Goal: Contribute content

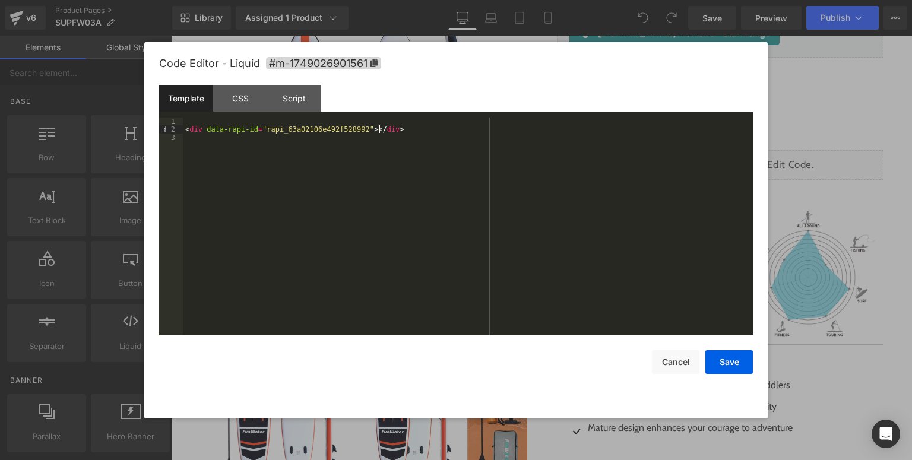
scroll to position [1, 0]
drag, startPoint x: 388, startPoint y: 131, endPoint x: 183, endPoint y: 126, distance: 204.9
click at [183, 126] on div "< div data-rapi-id = "rapi_63a02106e492f528992" > </ div >" at bounding box center [468, 235] width 570 height 234
click at [745, 357] on button "Save" at bounding box center [728, 362] width 47 height 24
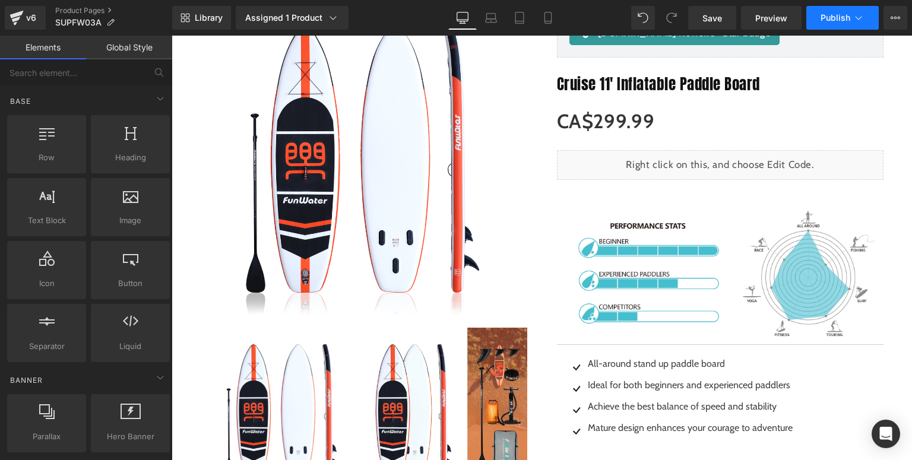
click at [822, 26] on button "Publish" at bounding box center [842, 18] width 72 height 24
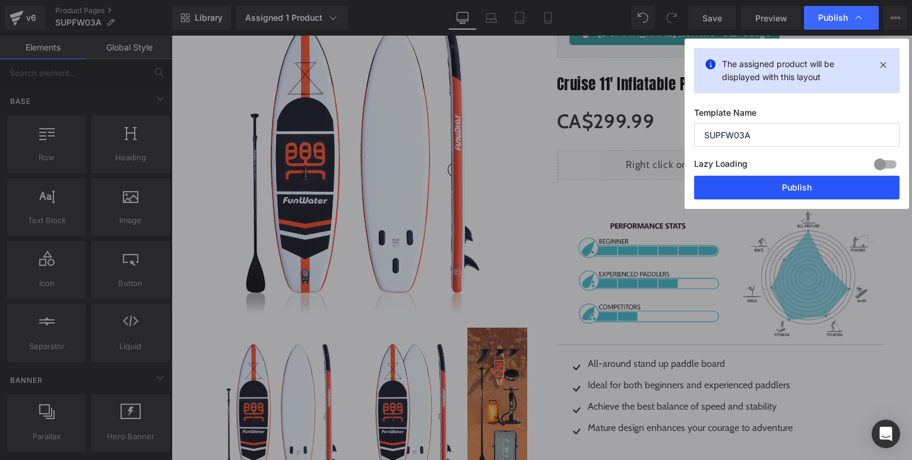
click at [776, 183] on button "Publish" at bounding box center [796, 188] width 205 height 24
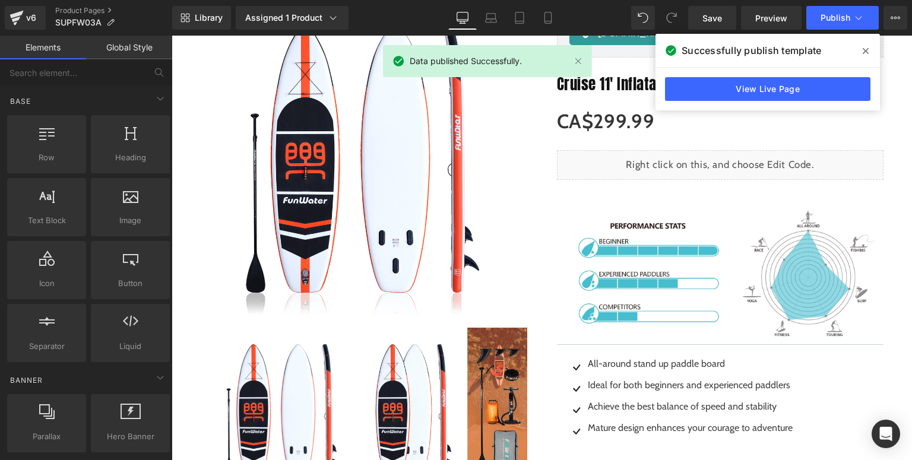
click at [862, 50] on span at bounding box center [865, 51] width 19 height 19
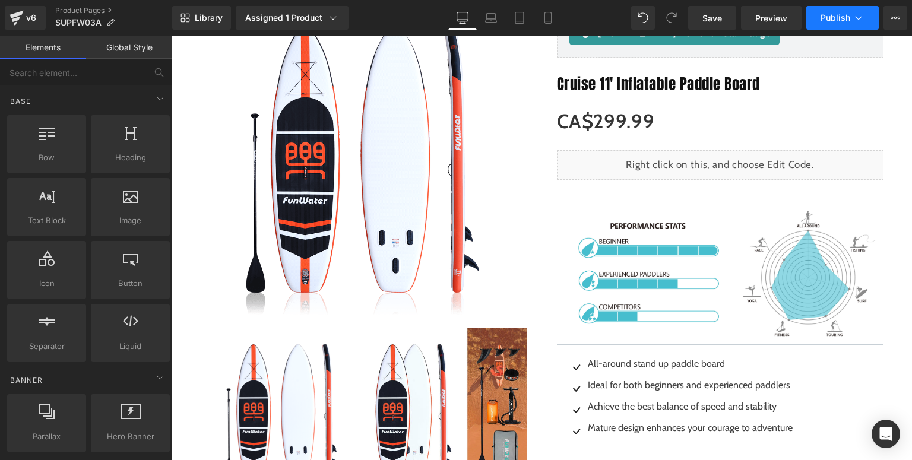
click at [822, 15] on span "Publish" at bounding box center [836, 17] width 30 height 9
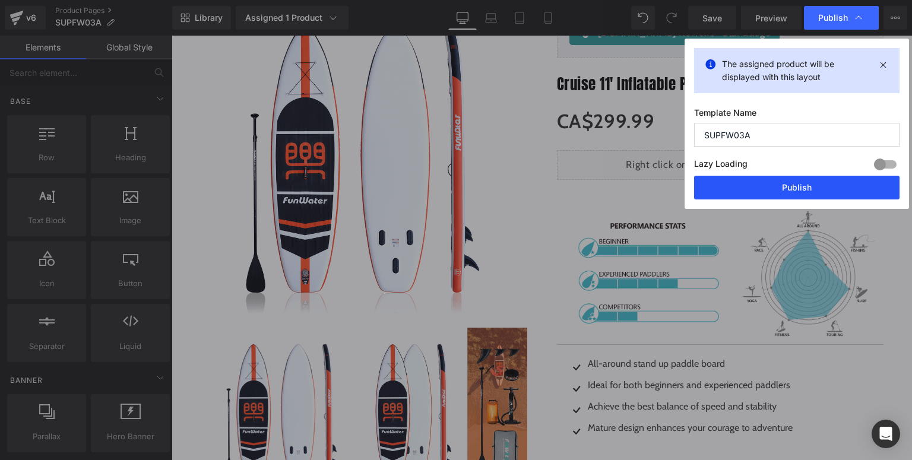
click at [779, 192] on button "Publish" at bounding box center [796, 188] width 205 height 24
